Goal: Task Accomplishment & Management: Complete application form

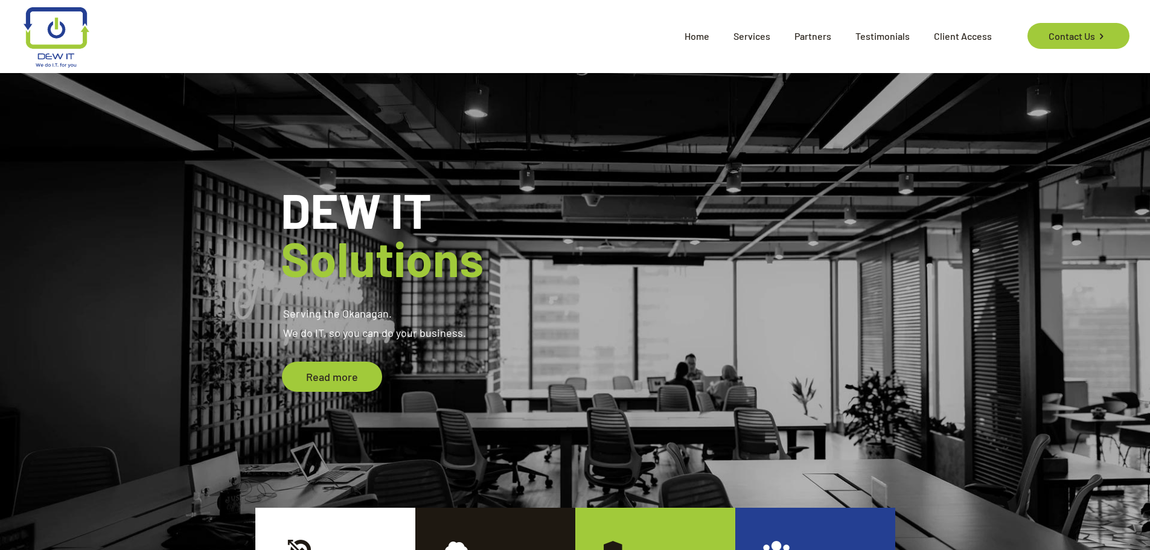
drag, startPoint x: 1062, startPoint y: 40, endPoint x: 1062, endPoint y: 69, distance: 29.0
click at [1062, 40] on link "Contact Us" at bounding box center [1079, 36] width 102 height 26
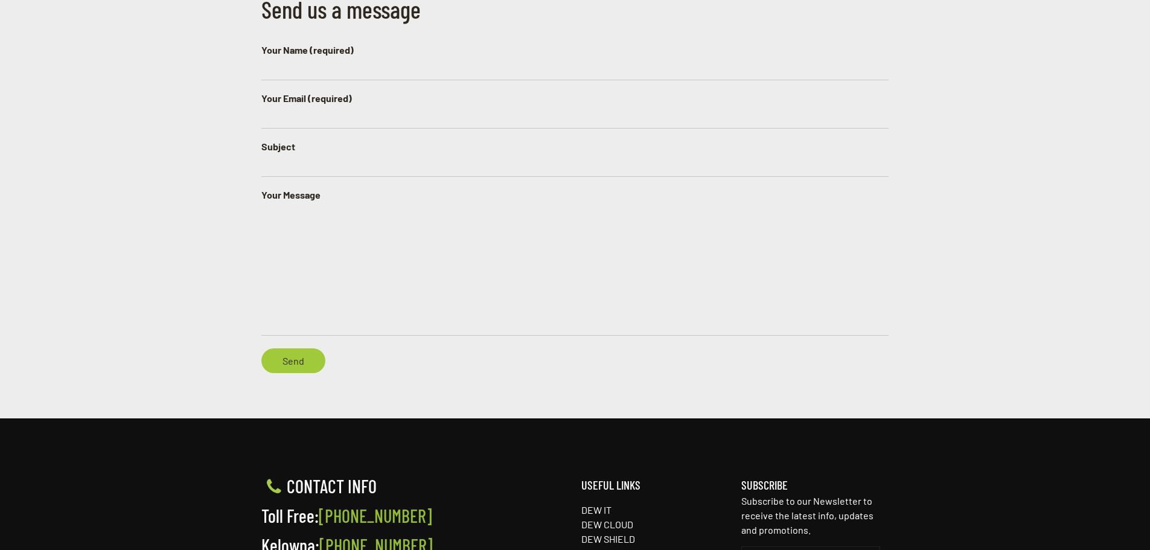
scroll to position [604, 0]
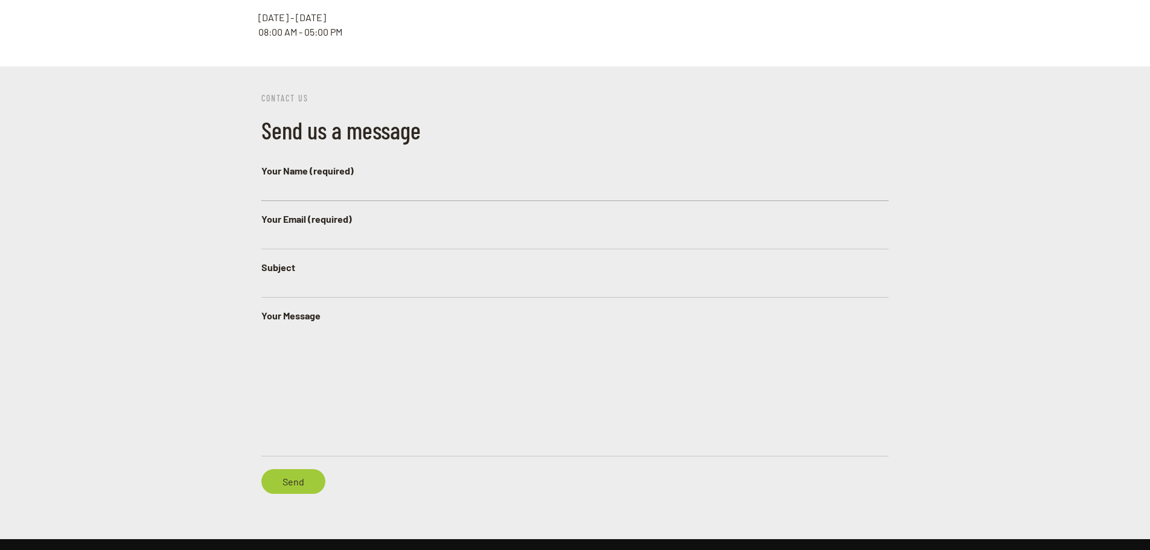
click at [305, 178] on input "Your Name (required)" at bounding box center [574, 189] width 627 height 23
type input "[PERSON_NAME]"
type input "[PERSON_NAME][EMAIL_ADDRESS][DOMAIN_NAME]"
type input "New e-mail user set-up"
click at [496, 324] on textarea "Are we able to get two new user e-mail accounts set-up?" at bounding box center [574, 389] width 627 height 133
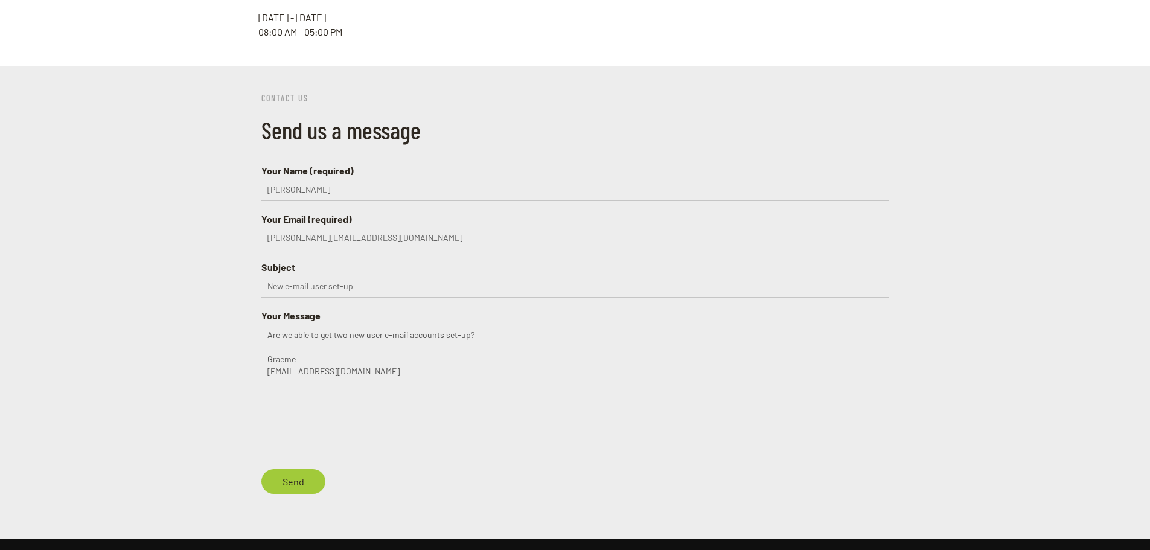
click at [315, 335] on textarea "Are we able to get two new user e-mail accounts set-up? Graeme [EMAIL_ADDRESS][…" at bounding box center [574, 389] width 627 height 133
click at [396, 354] on textarea "Are we able to get two new user e-mail accounts set-up? [PERSON_NAME] [EMAIL_AD…" at bounding box center [574, 389] width 627 height 133
click at [310, 377] on textarea "Are we able to get two new user e-mail accounts set-up? [PERSON_NAME] [EMAIL_AD…" at bounding box center [574, 389] width 627 height 133
click at [280, 387] on textarea "Are we able to get two new user e-mail accounts set-up? [PERSON_NAME] [EMAIL_AD…" at bounding box center [574, 389] width 627 height 133
click at [412, 388] on textarea "Are we able to get two new user e-mail accounts set-up? [PERSON_NAME] [EMAIL_AD…" at bounding box center [574, 389] width 627 height 133
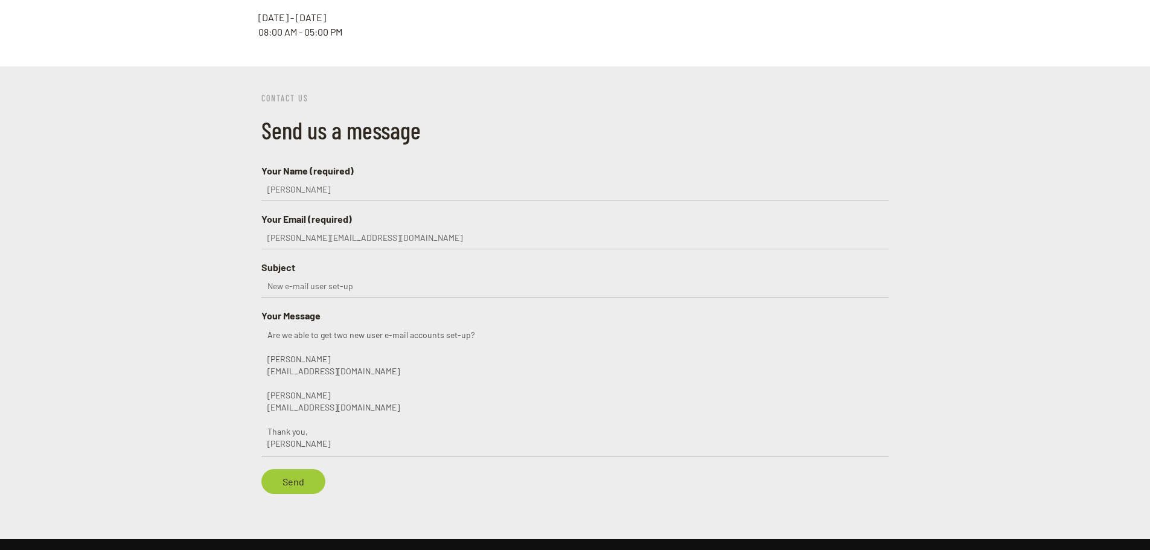
scroll to position [5, 0]
type textarea "Are we able to get two new user e-mail accounts set-up? [PERSON_NAME] [EMAIL_AD…"
click at [286, 469] on input "Send" at bounding box center [293, 481] width 64 height 25
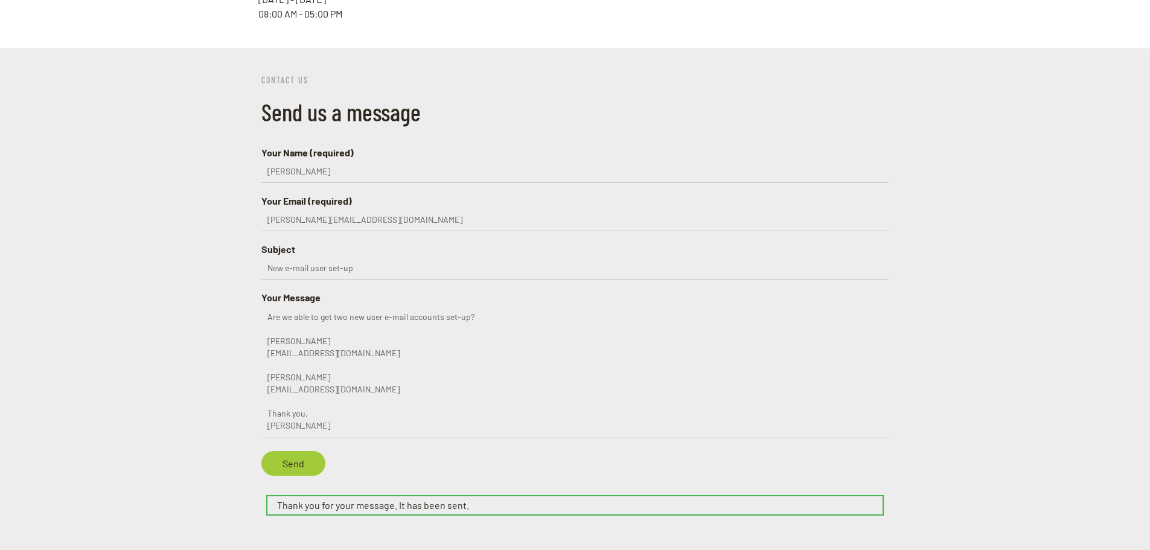
scroll to position [483, 0]
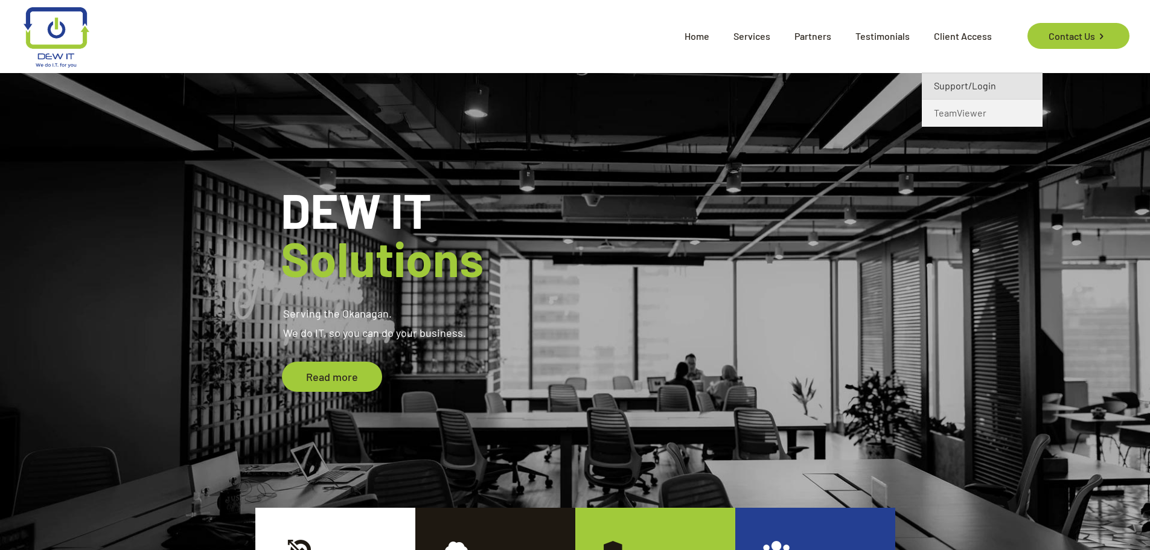
click at [952, 88] on span "Support/Login" at bounding box center [965, 86] width 62 height 14
